Goal: Task Accomplishment & Management: Use online tool/utility

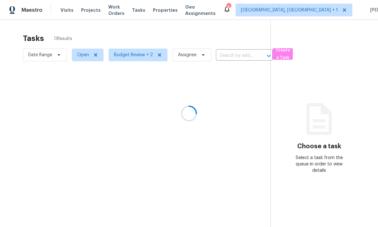
scroll to position [4, 0]
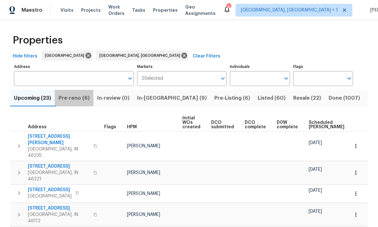
click at [74, 100] on span "Pre-reno (6)" at bounding box center [74, 97] width 31 height 9
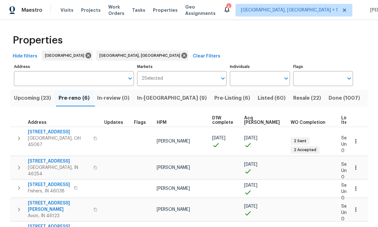
scroll to position [5, 0]
click at [42, 99] on span "Upcoming (23)" at bounding box center [32, 97] width 37 height 9
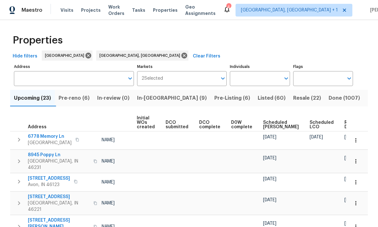
scroll to position [0, 45]
click at [345, 124] on span "Ready Date" at bounding box center [352, 124] width 14 height 9
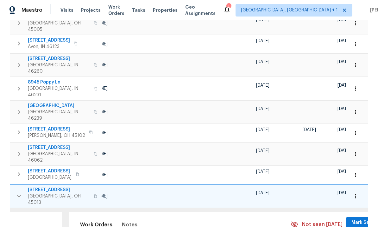
scroll to position [0, 53]
click at [359, 189] on button "button" at bounding box center [356, 196] width 14 height 14
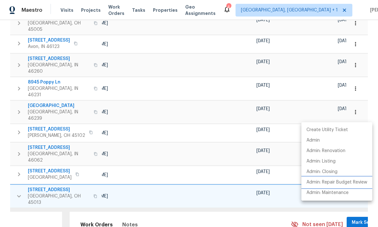
click at [353, 182] on p "Admin: Repair Budget Review" at bounding box center [337, 182] width 61 height 7
click at [246, 193] on div at bounding box center [189, 113] width 378 height 227
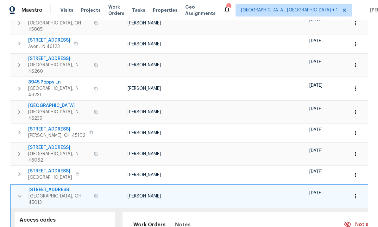
scroll to position [0, 0]
click at [49, 186] on span "6 Twinbrook Dr" at bounding box center [60, 189] width 62 height 6
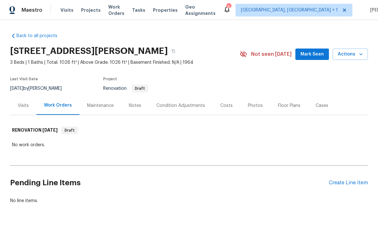
click at [191, 107] on div "Condition Adjustments" at bounding box center [181, 105] width 49 height 6
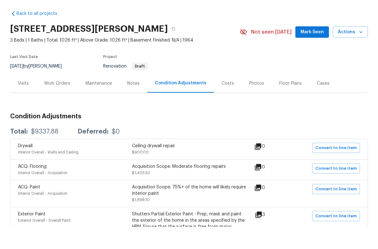
click at [226, 102] on div "Costs" at bounding box center [228, 105] width 12 height 6
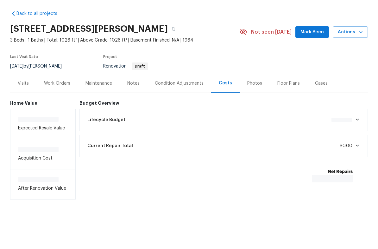
scroll to position [11, 0]
